Goal: Check status: Check status

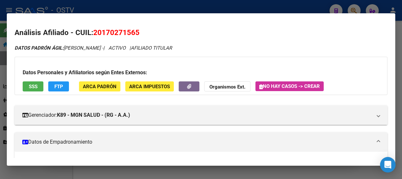
scroll to position [559, 0]
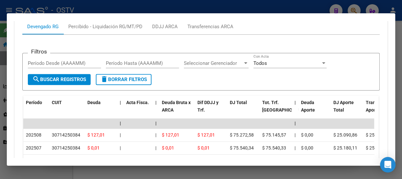
click at [96, 11] on div at bounding box center [201, 89] width 402 height 179
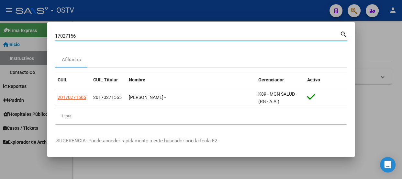
click at [109, 37] on input "17027156" at bounding box center [197, 36] width 285 height 6
paste input "20340813600"
type input "20340813600"
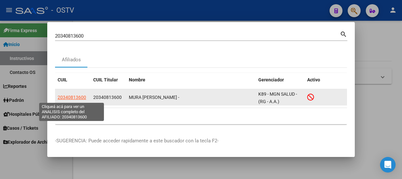
click at [72, 97] on span "20340813600" at bounding box center [72, 96] width 28 height 5
type textarea "20340813600"
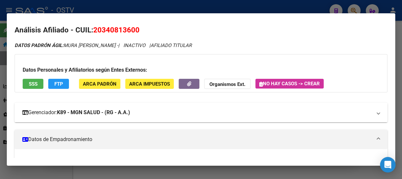
scroll to position [0, 0]
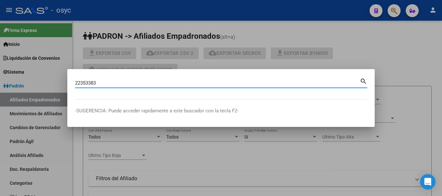
type input "22353383"
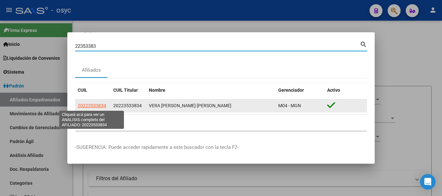
click at [95, 111] on datatable-body-cell "20223533834" at bounding box center [93, 106] width 36 height 13
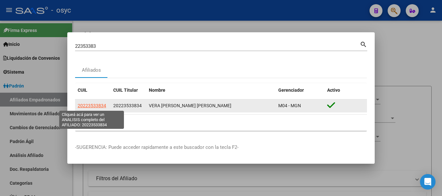
click at [97, 106] on span "20223533834" at bounding box center [92, 105] width 28 height 5
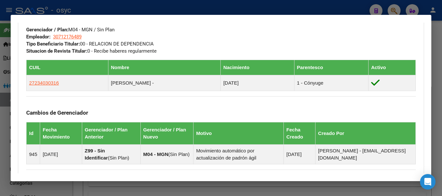
scroll to position [416, 0]
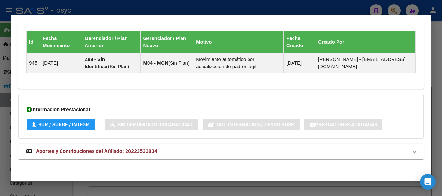
click at [163, 157] on mat-expansion-panel-header "Aportes y Contribuciones del Afiliado: 20223533834" at bounding box center [220, 152] width 405 height 16
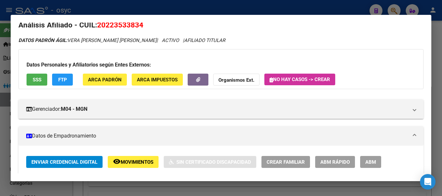
scroll to position [0, 0]
